Goal: Task Accomplishment & Management: Complete application form

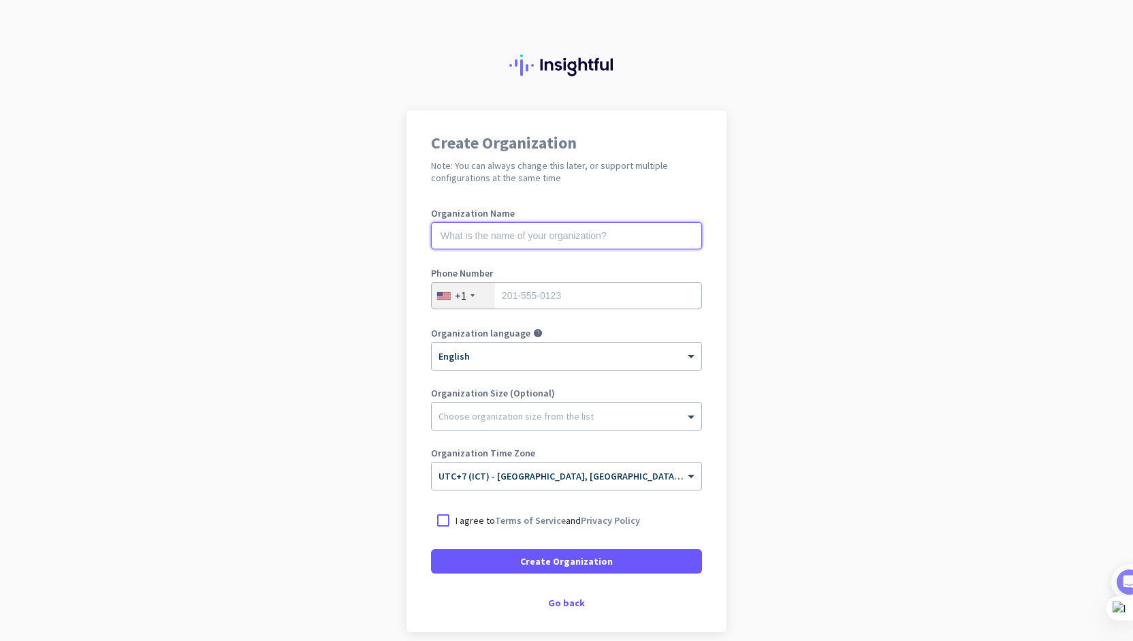
click at [591, 233] on input "text" at bounding box center [566, 235] width 271 height 27
type input "Mercor"
click at [476, 297] on div "+1" at bounding box center [463, 295] width 63 height 26
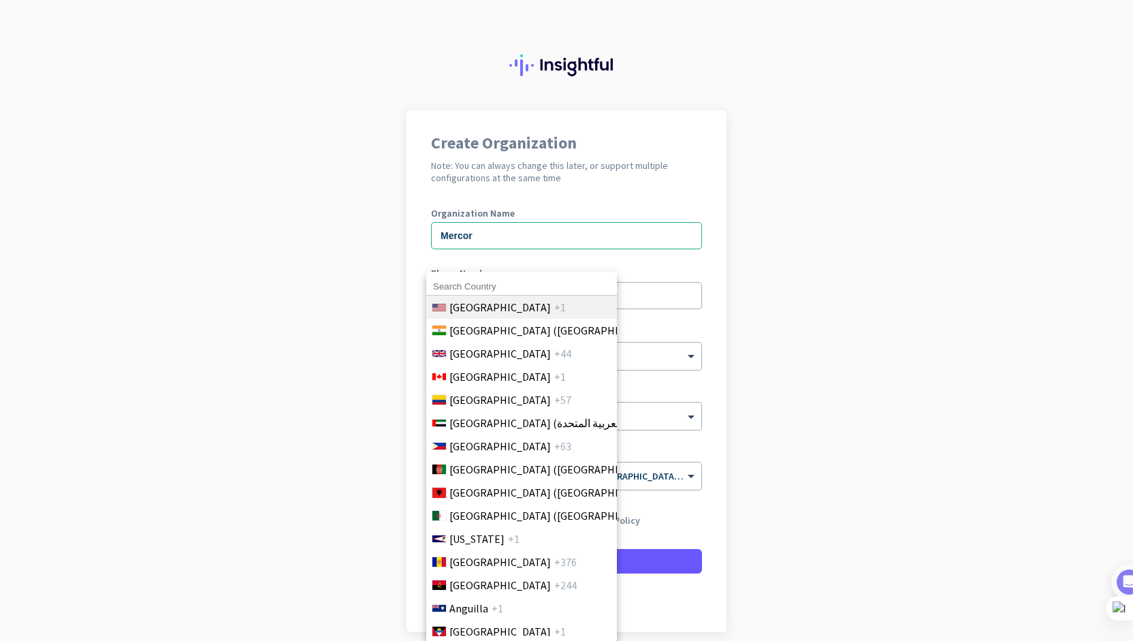
click at [441, 298] on li "[GEOGRAPHIC_DATA] +1" at bounding box center [520, 306] width 191 height 23
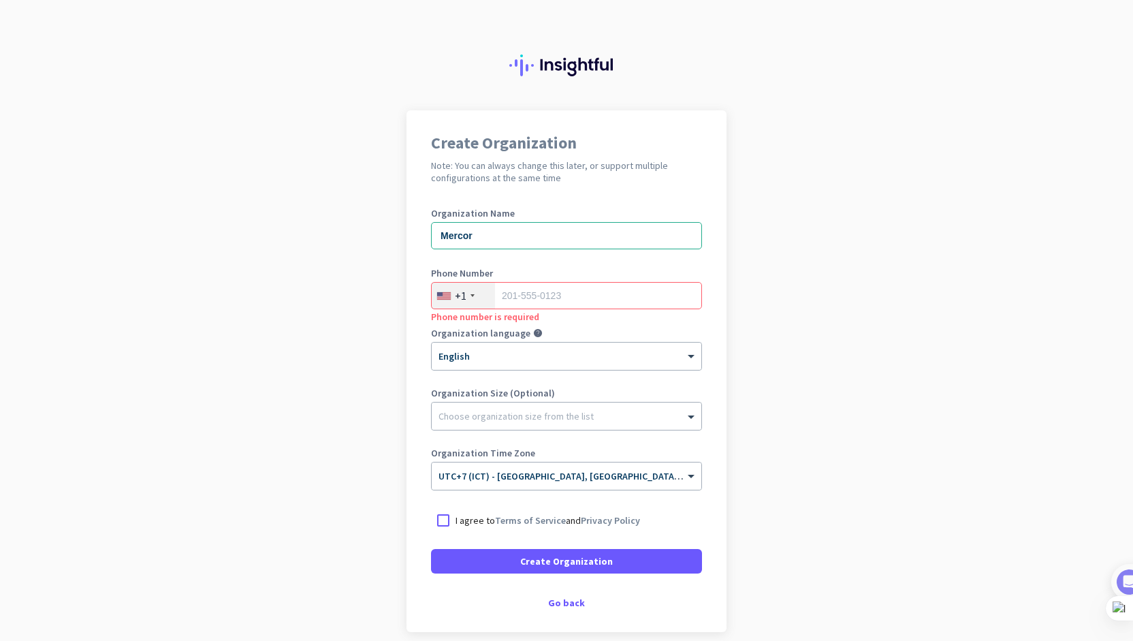
click at [441, 298] on div at bounding box center [444, 295] width 14 height 7
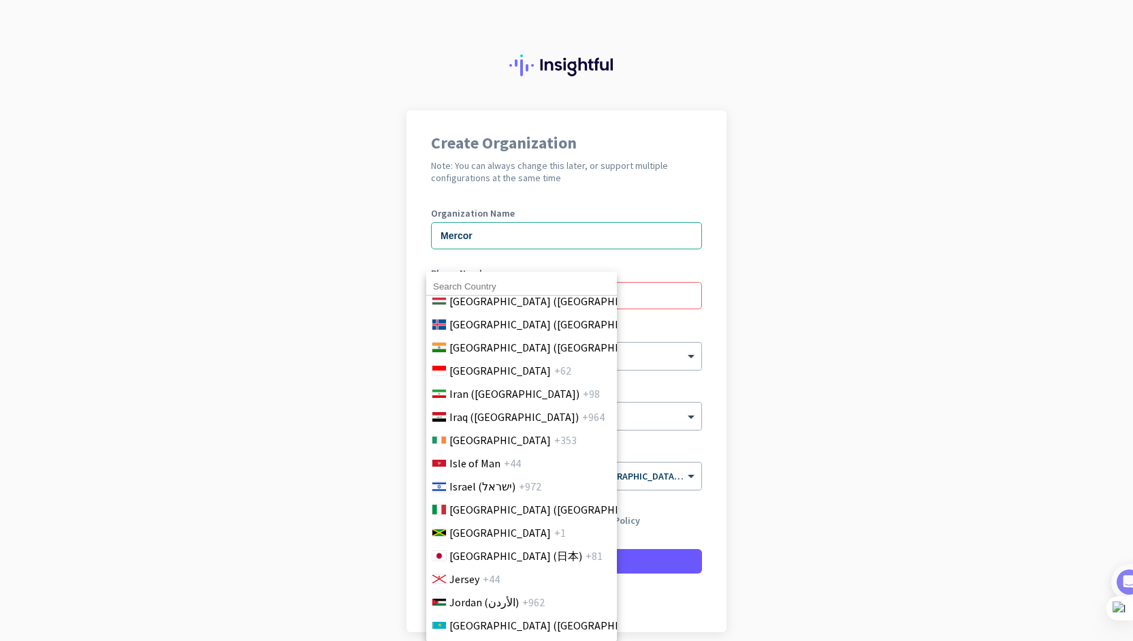
scroll to position [2361, 0]
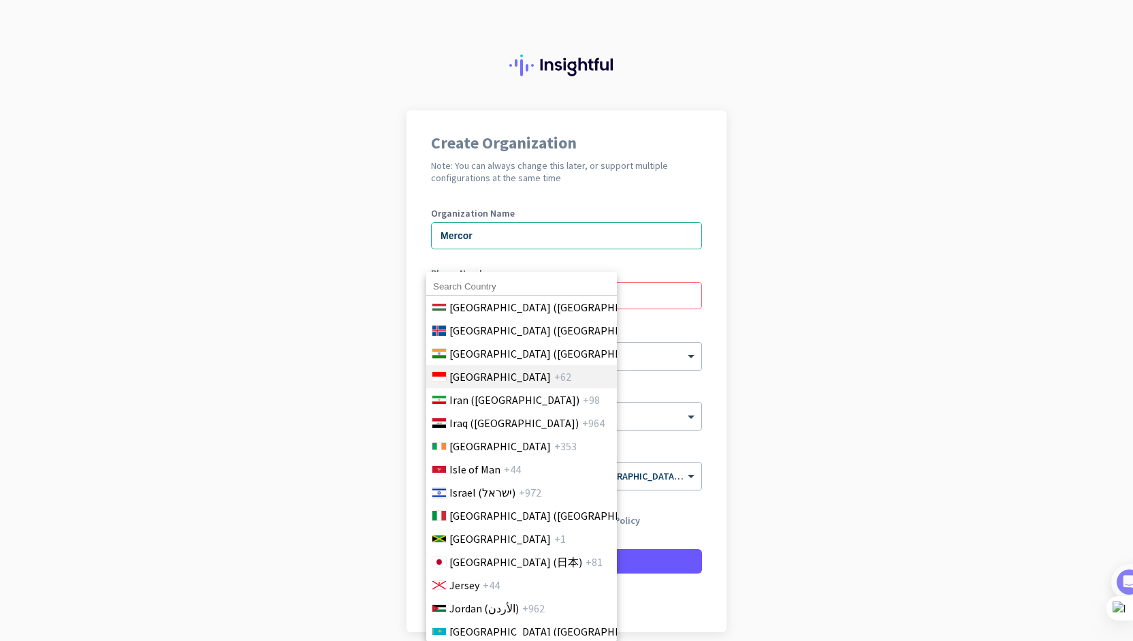
click at [526, 368] on li "Indonesia +62" at bounding box center [520, 376] width 191 height 23
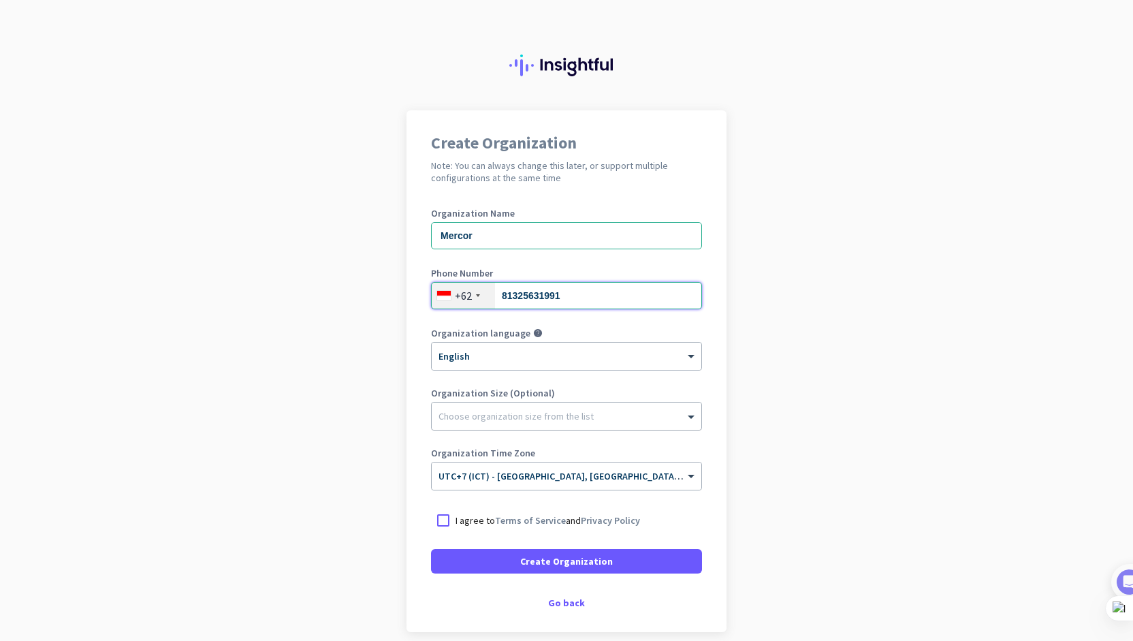
type input "81325631991"
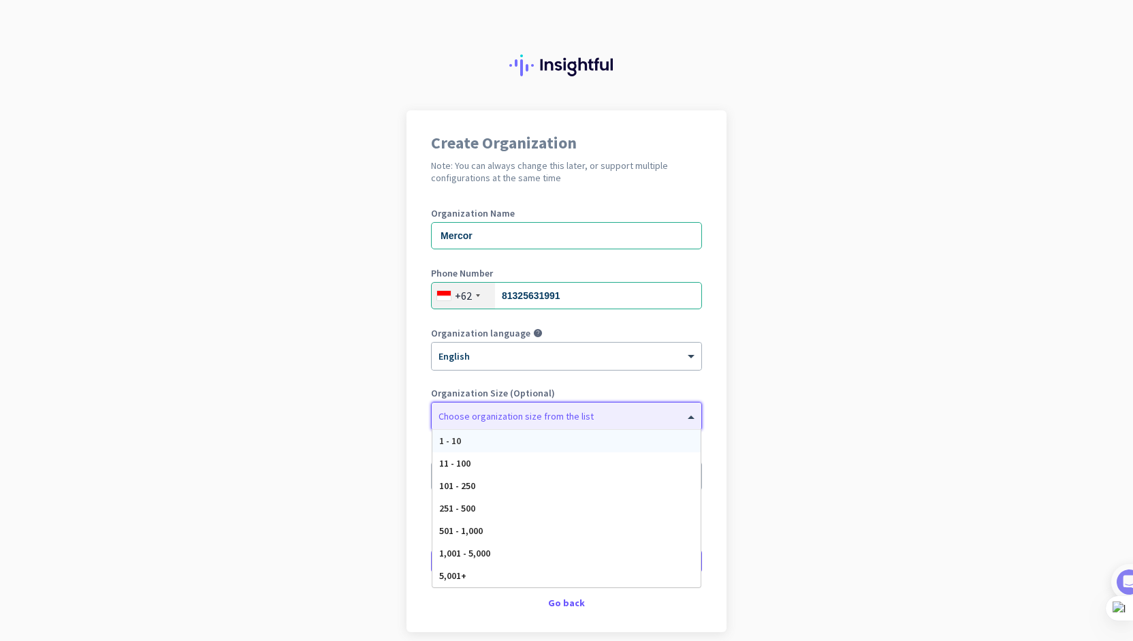
click at [486, 422] on div "Choose organization size from the list" at bounding box center [567, 415] width 270 height 27
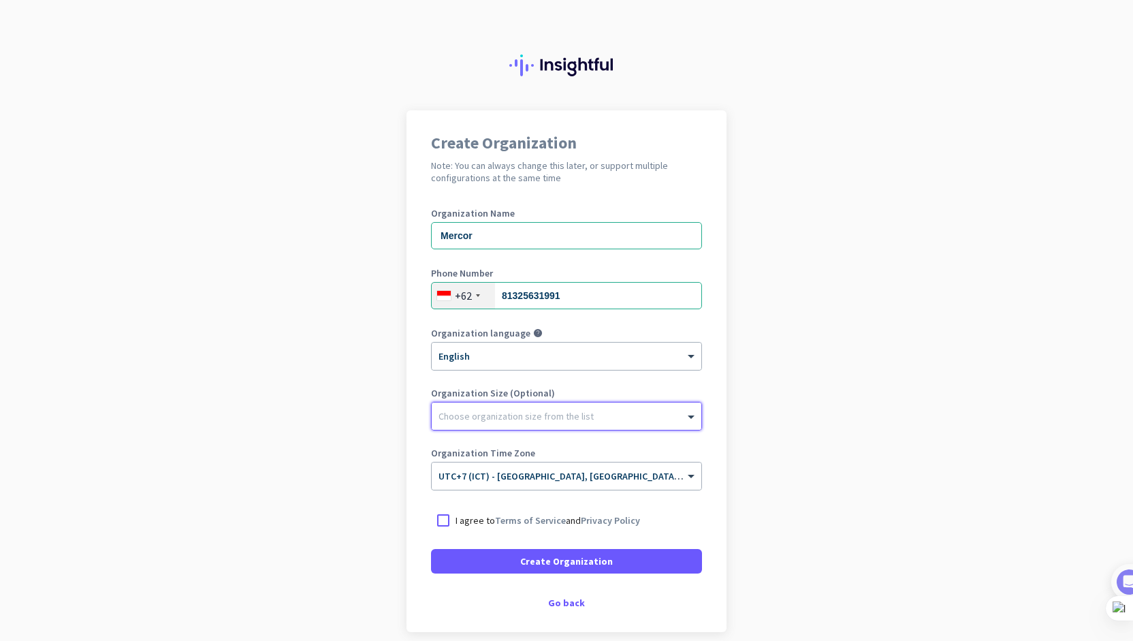
click at [486, 422] on div "Choose organization size from the list" at bounding box center [567, 415] width 270 height 27
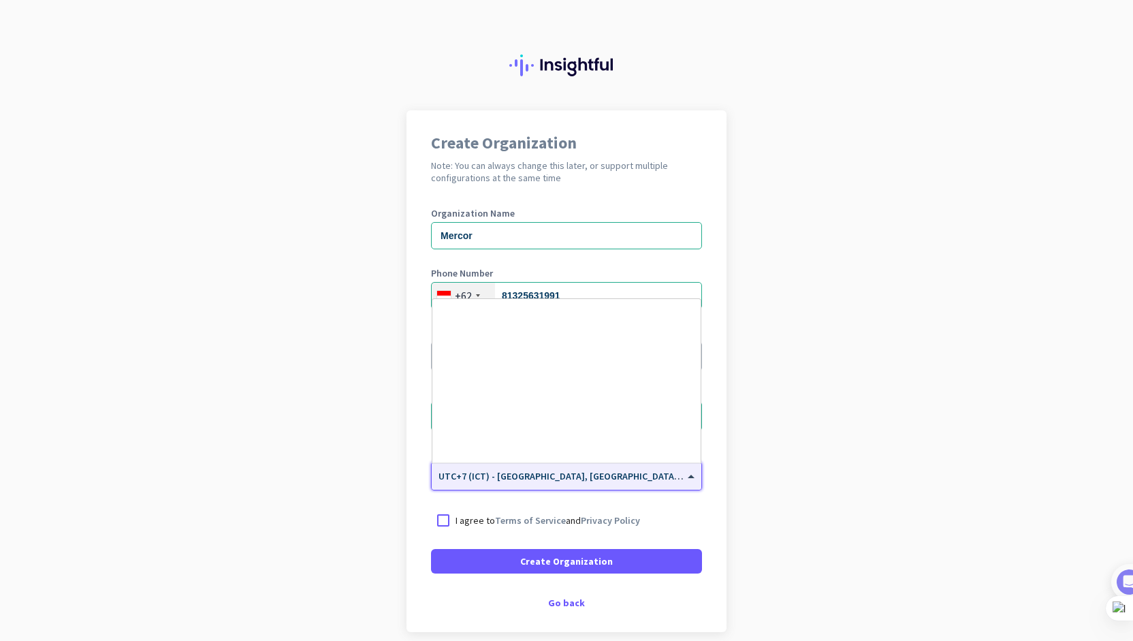
click at [485, 477] on span "UTC+7 (ICT) - [GEOGRAPHIC_DATA], [GEOGRAPHIC_DATA], [GEOGRAPHIC_DATA], [GEOGRAP…" at bounding box center [650, 476] width 424 height 12
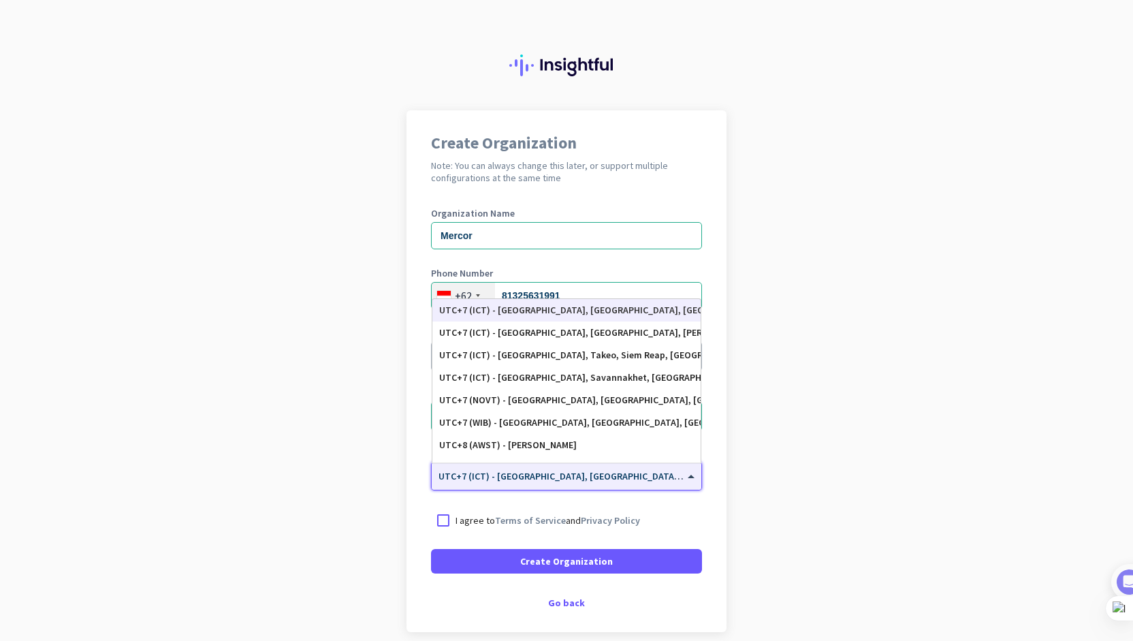
click at [485, 477] on span "UTC+7 (ICT) - [GEOGRAPHIC_DATA], [GEOGRAPHIC_DATA], [GEOGRAPHIC_DATA], [GEOGRAP…" at bounding box center [650, 476] width 424 height 12
click at [514, 427] on div "UTC+7 (WIB) - [GEOGRAPHIC_DATA], [GEOGRAPHIC_DATA], [GEOGRAPHIC_DATA], [GEOGRAP…" at bounding box center [566, 423] width 255 height 12
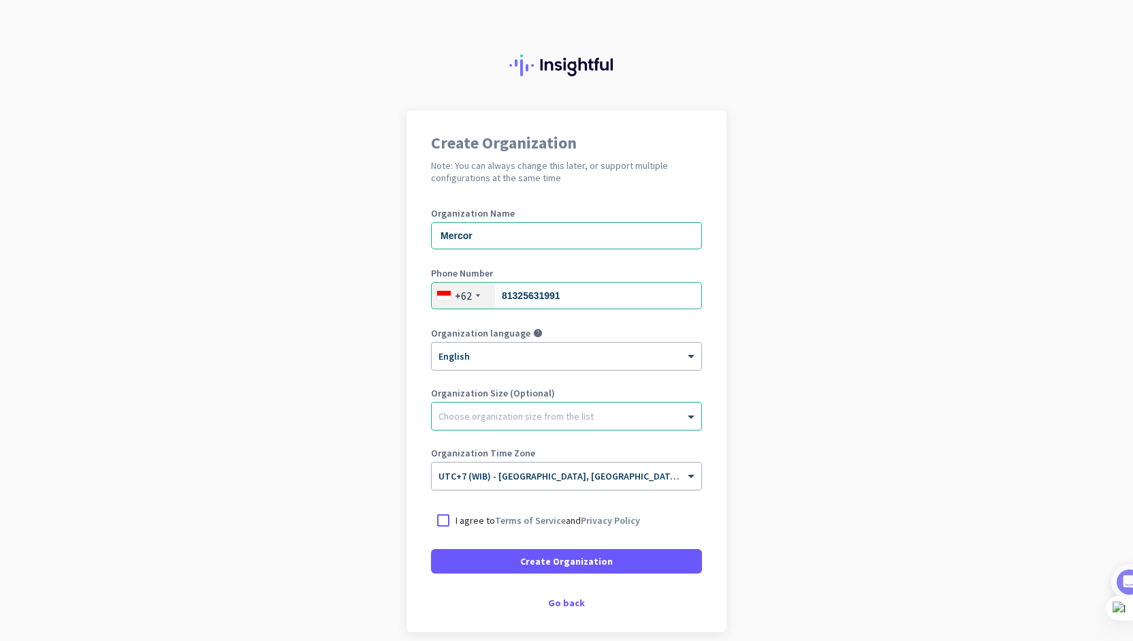
click at [455, 523] on p "I agree to Terms of Service and Privacy Policy" at bounding box center [547, 520] width 184 height 14
click at [0, 0] on input "I agree to Terms of Service and Privacy Policy" at bounding box center [0, 0] width 0 height 0
